Goal: Find specific page/section: Find specific page/section

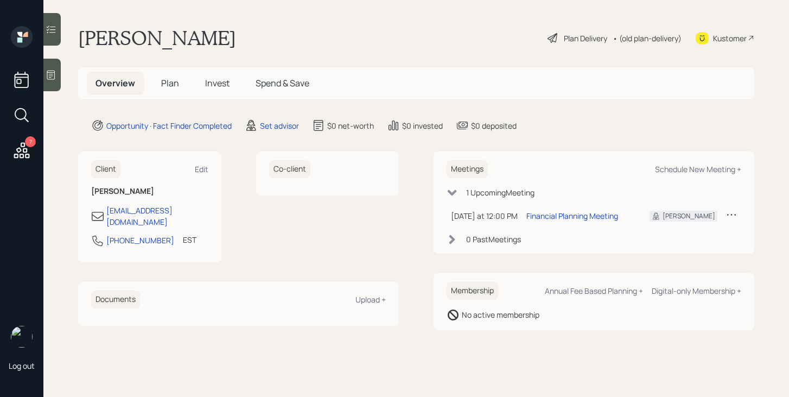
click at [28, 145] on div "7" at bounding box center [30, 141] width 11 height 11
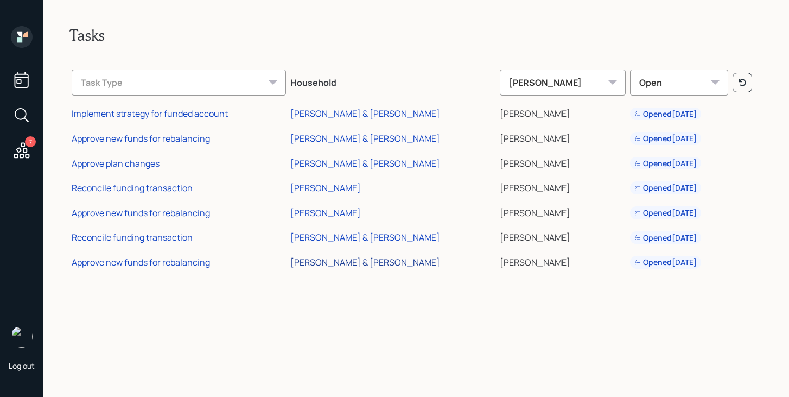
click at [346, 263] on div "[PERSON_NAME] & [PERSON_NAME]" at bounding box center [365, 262] width 150 height 12
